Goal: Transaction & Acquisition: Purchase product/service

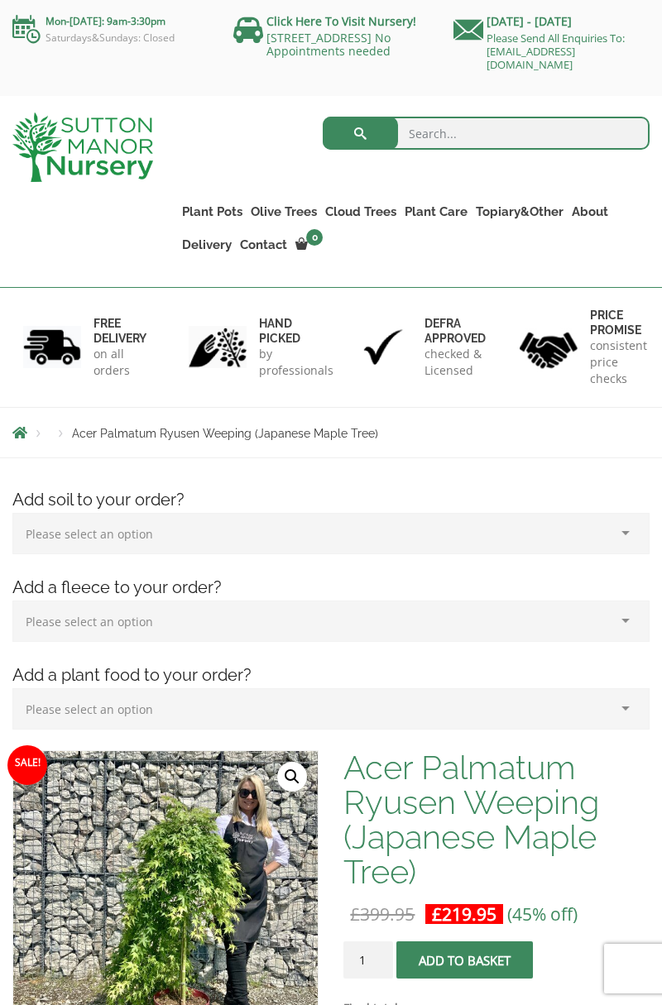
click at [368, 206] on link "Cloud Trees" at bounding box center [360, 211] width 79 height 23
click at [0, 0] on link "Ilex Crenata Cloud Trees" at bounding box center [0, 0] width 0 height 0
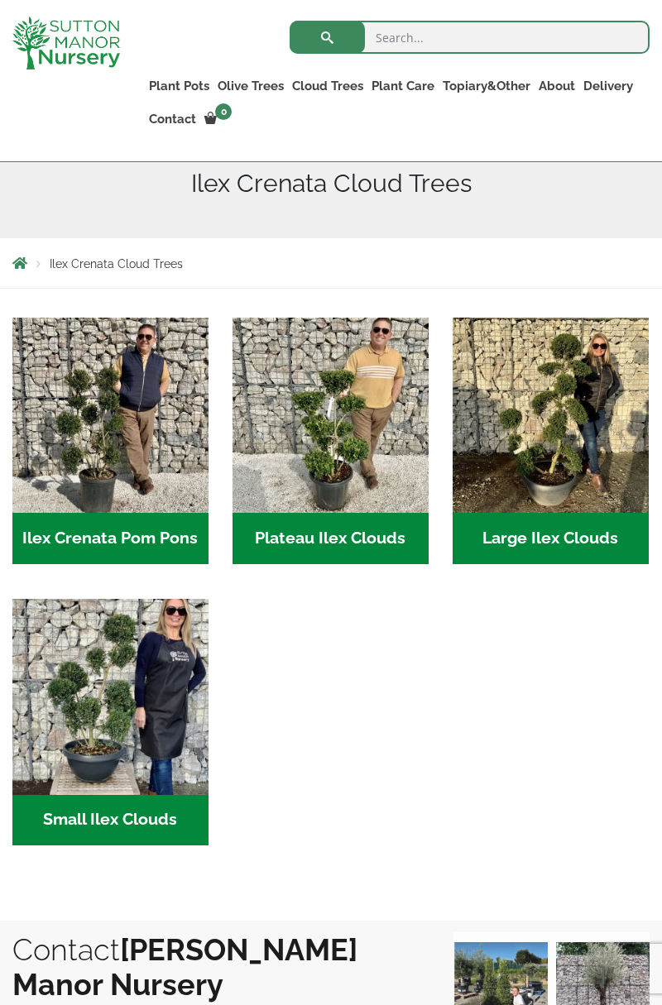
scroll to position [247, 0]
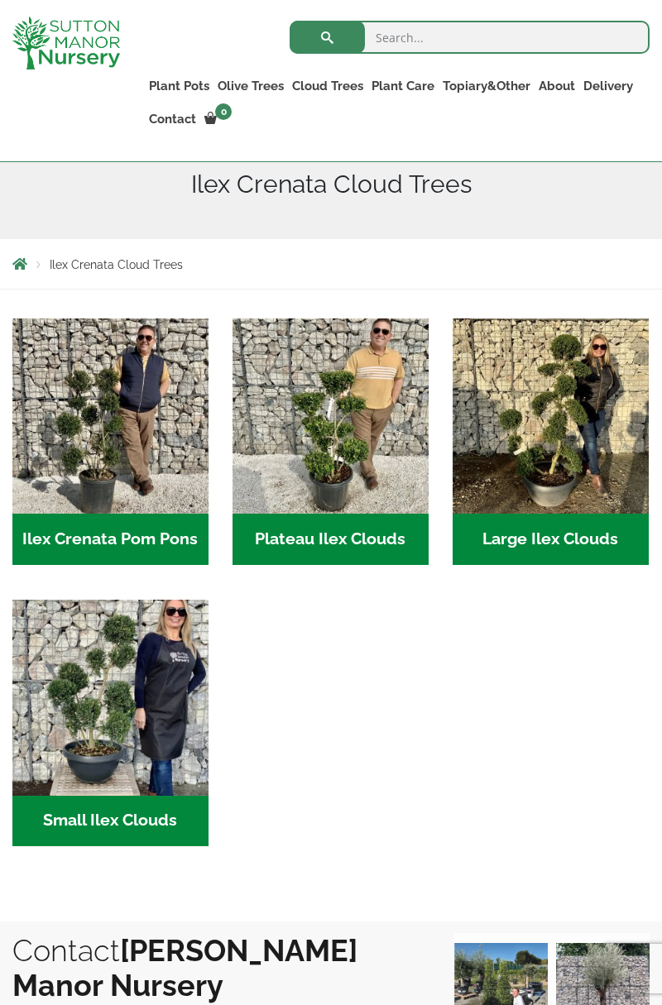
click at [561, 538] on h2 "Large Ilex Clouds (32)" at bounding box center [550, 539] width 196 height 51
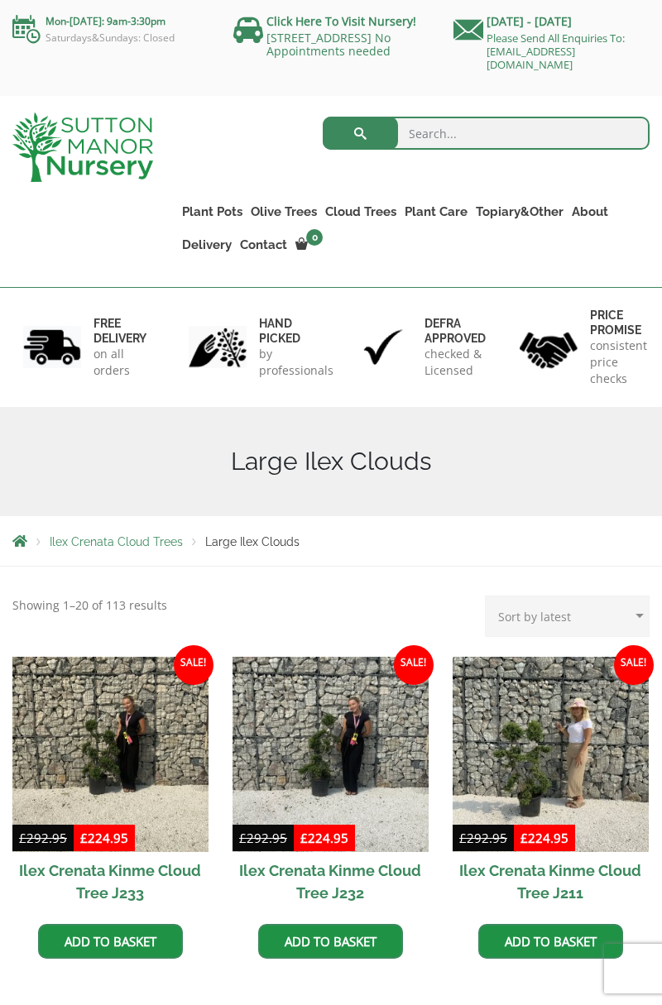
click at [295, 212] on link "Olive Trees" at bounding box center [283, 211] width 74 height 23
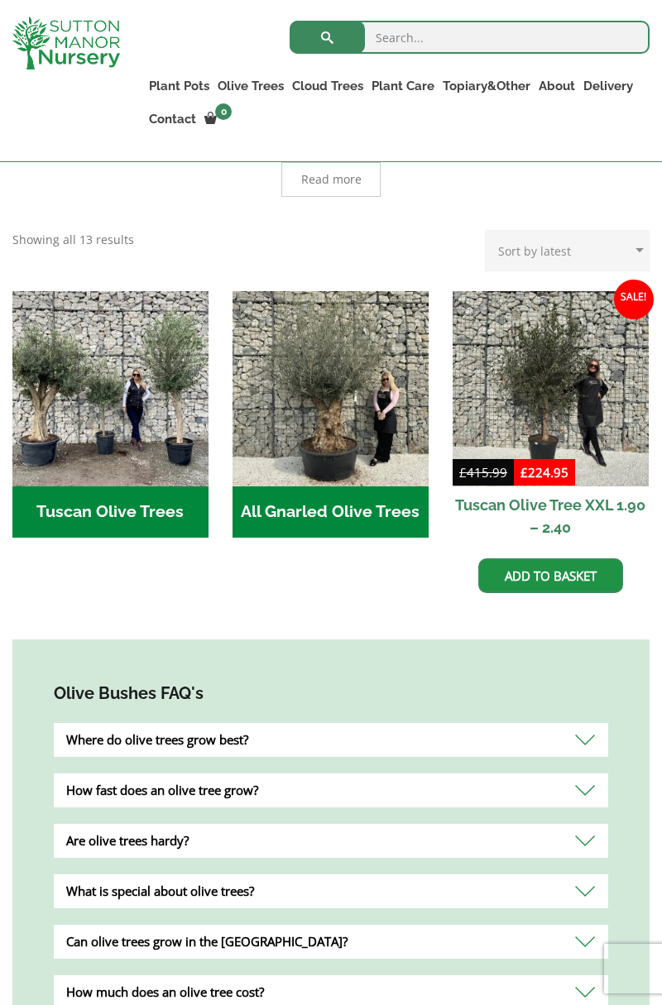
scroll to position [576, 0]
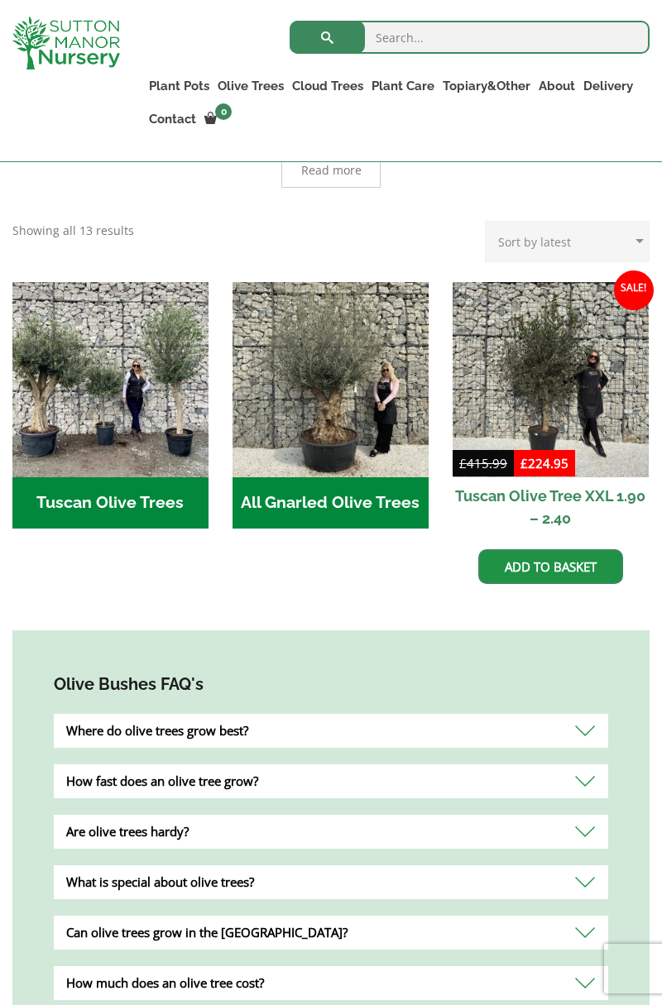
click at [576, 361] on img at bounding box center [550, 380] width 196 height 196
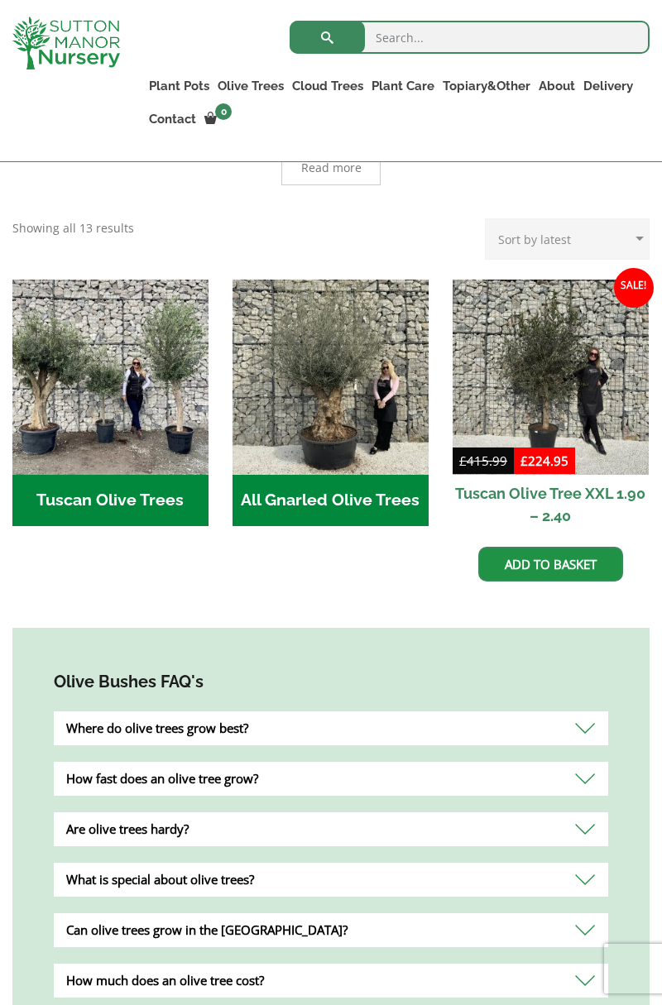
scroll to position [599, 0]
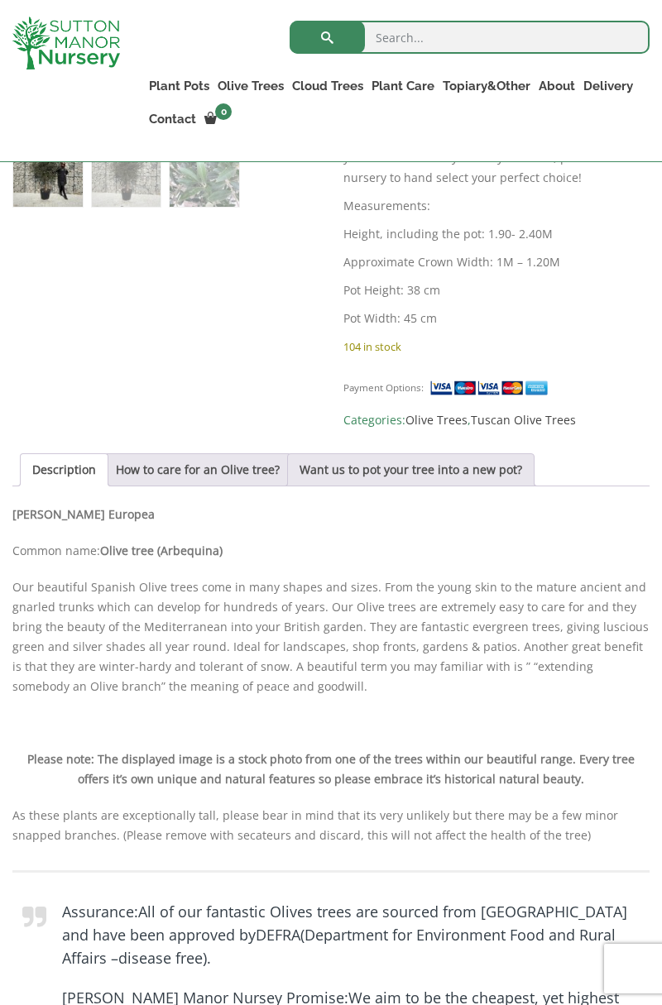
scroll to position [936, 0]
